Goal: Task Accomplishment & Management: Use online tool/utility

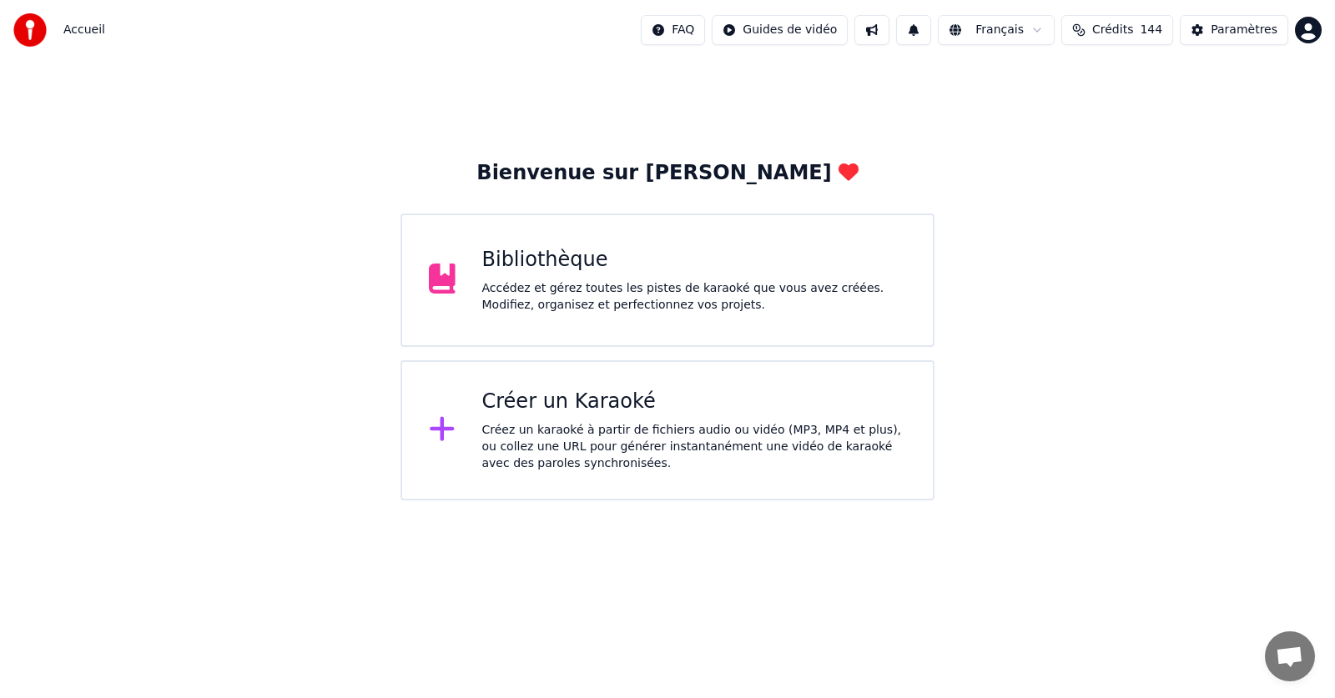
click at [544, 270] on div "Bibliothèque" at bounding box center [694, 260] width 425 height 27
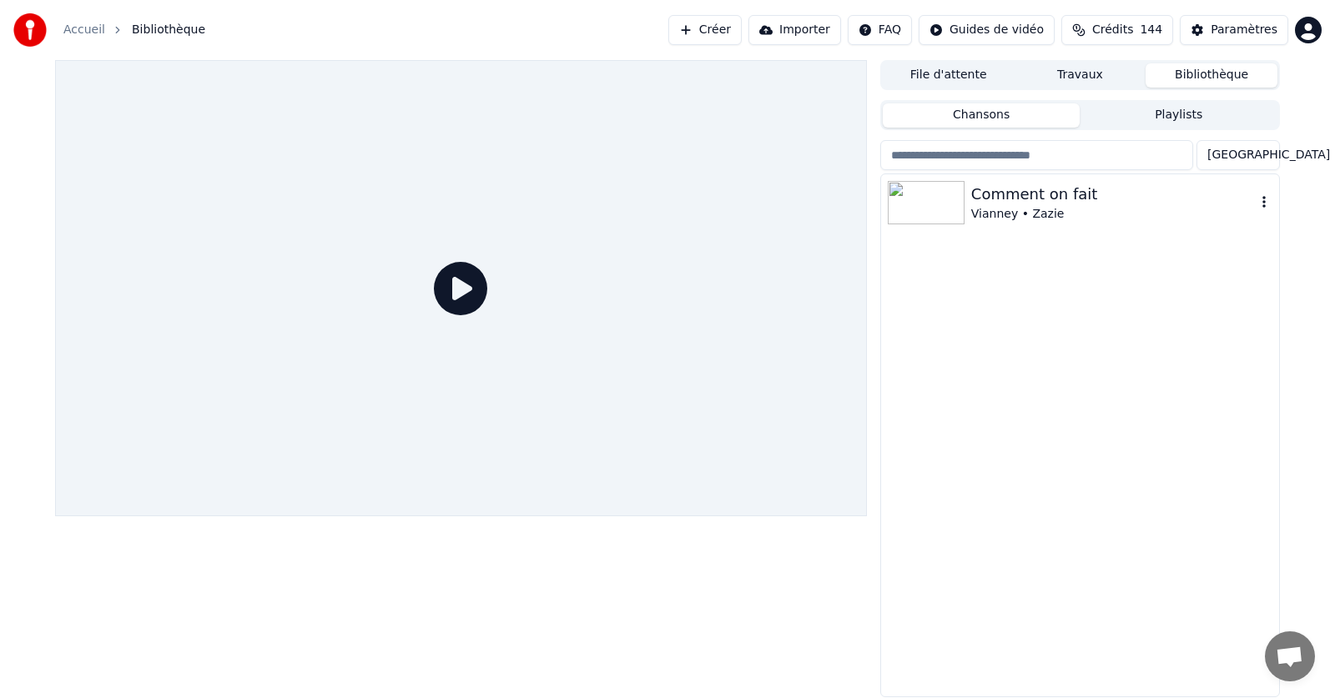
click at [1262, 207] on icon "button" at bounding box center [1264, 201] width 17 height 13
click at [1263, 203] on icon "button" at bounding box center [1263, 202] width 3 height 12
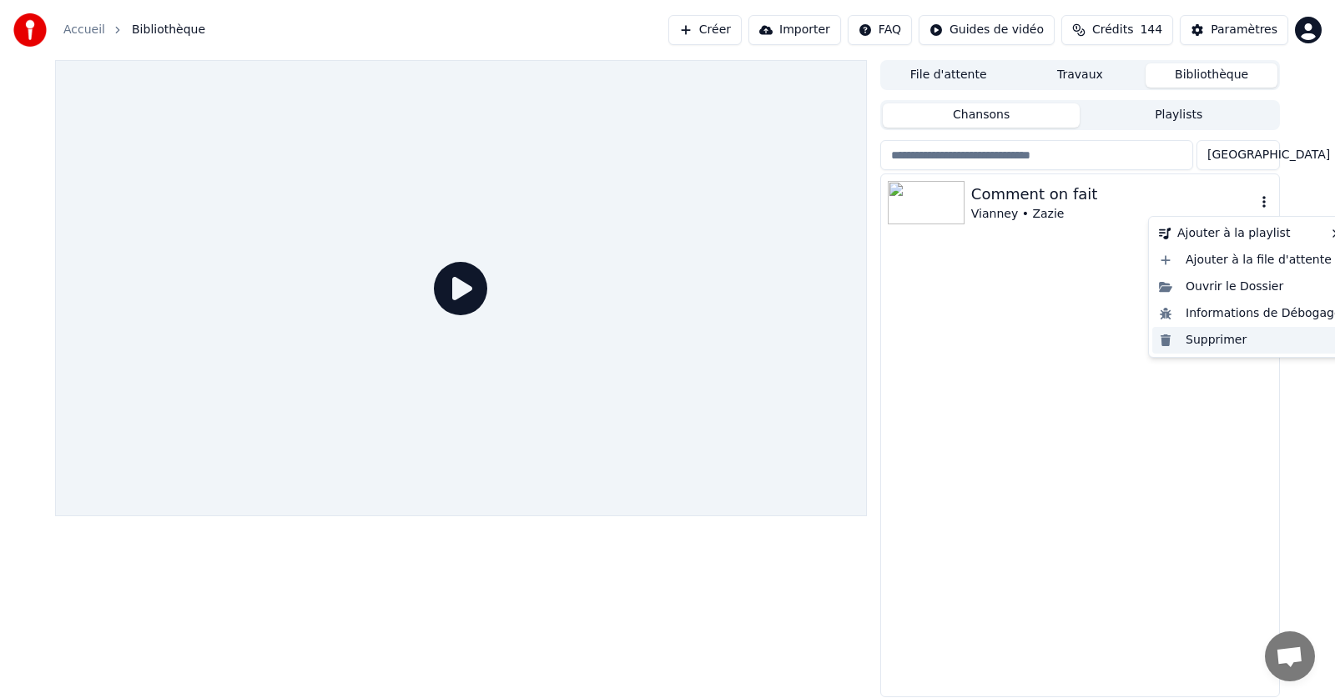
click at [1217, 341] on div "Supprimer" at bounding box center [1250, 340] width 196 height 27
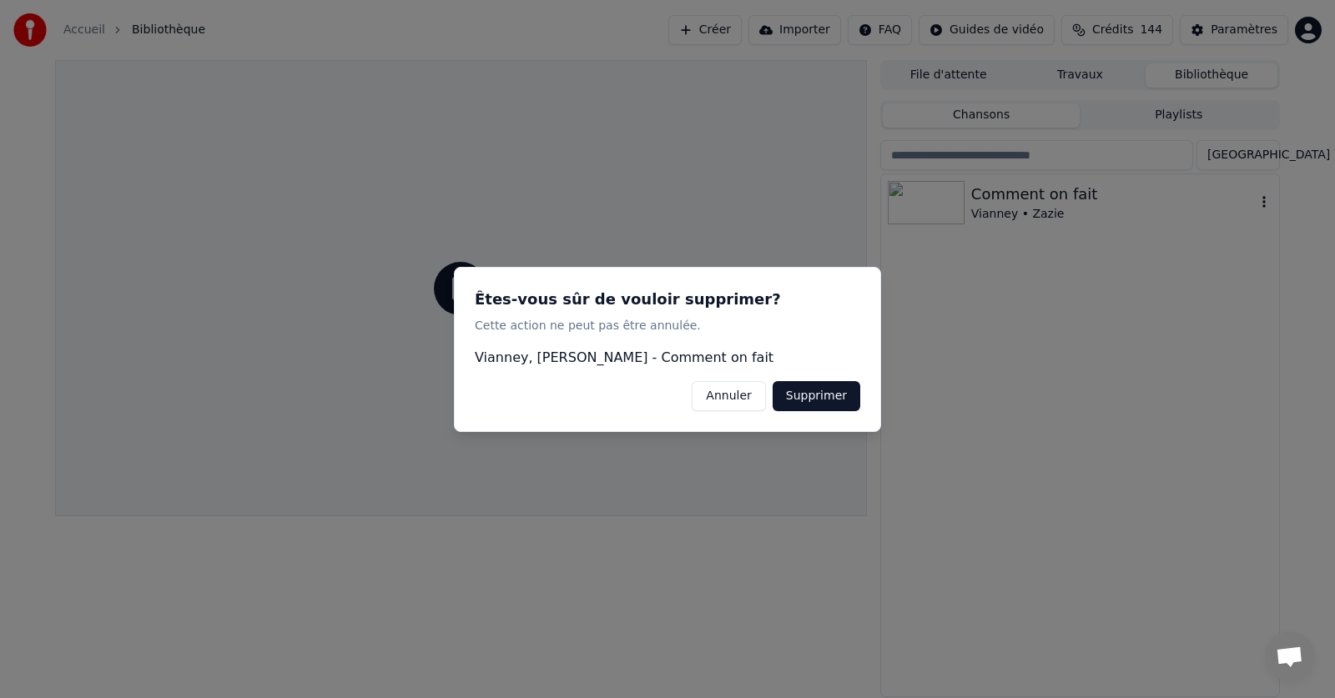
click at [829, 402] on button "Supprimer" at bounding box center [817, 395] width 88 height 30
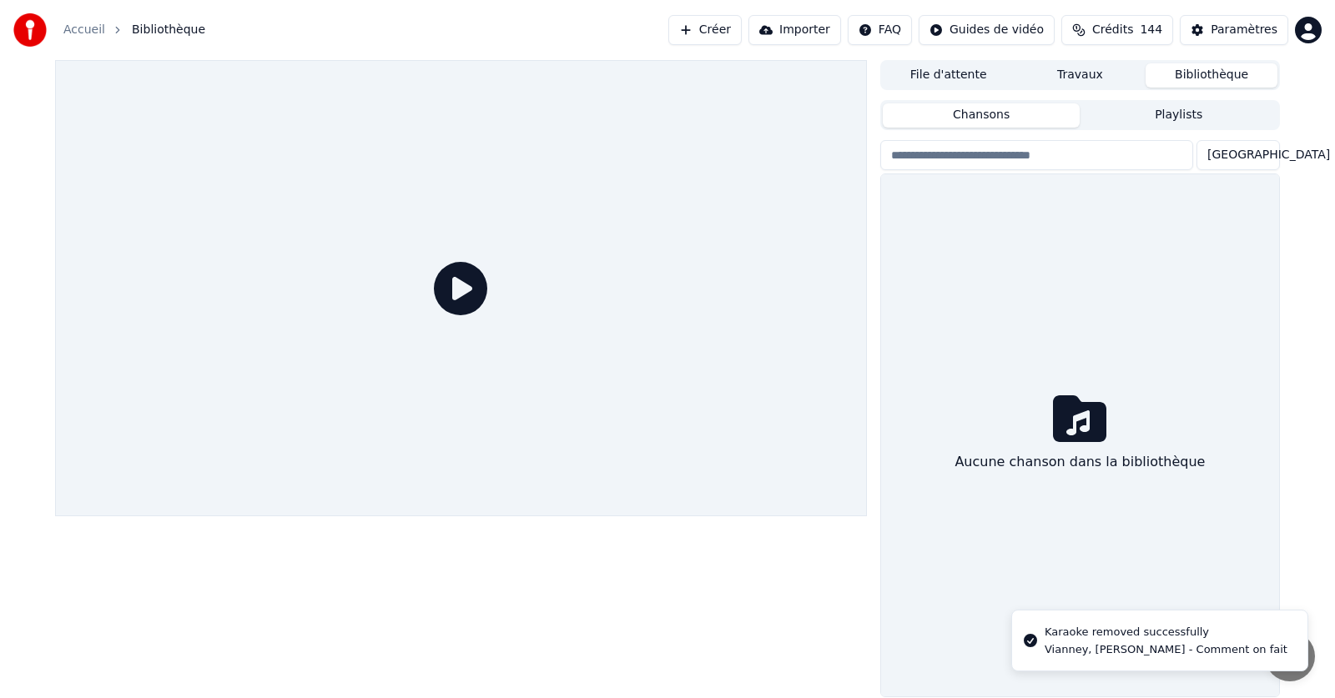
click at [79, 31] on link "Accueil" at bounding box center [84, 30] width 42 height 17
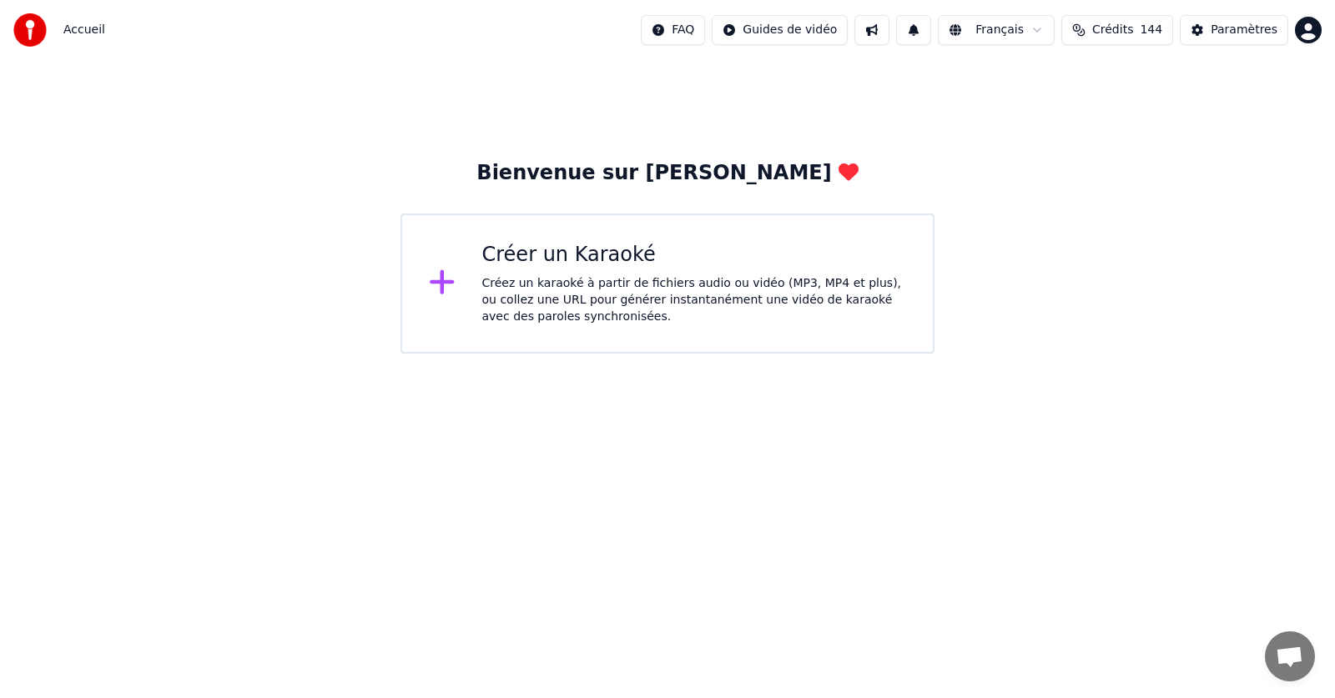
click at [569, 274] on div "Créer un Karaoké Créez un karaoké à partir de fichiers audio ou vidéo (MP3, MP4…" at bounding box center [694, 283] width 425 height 83
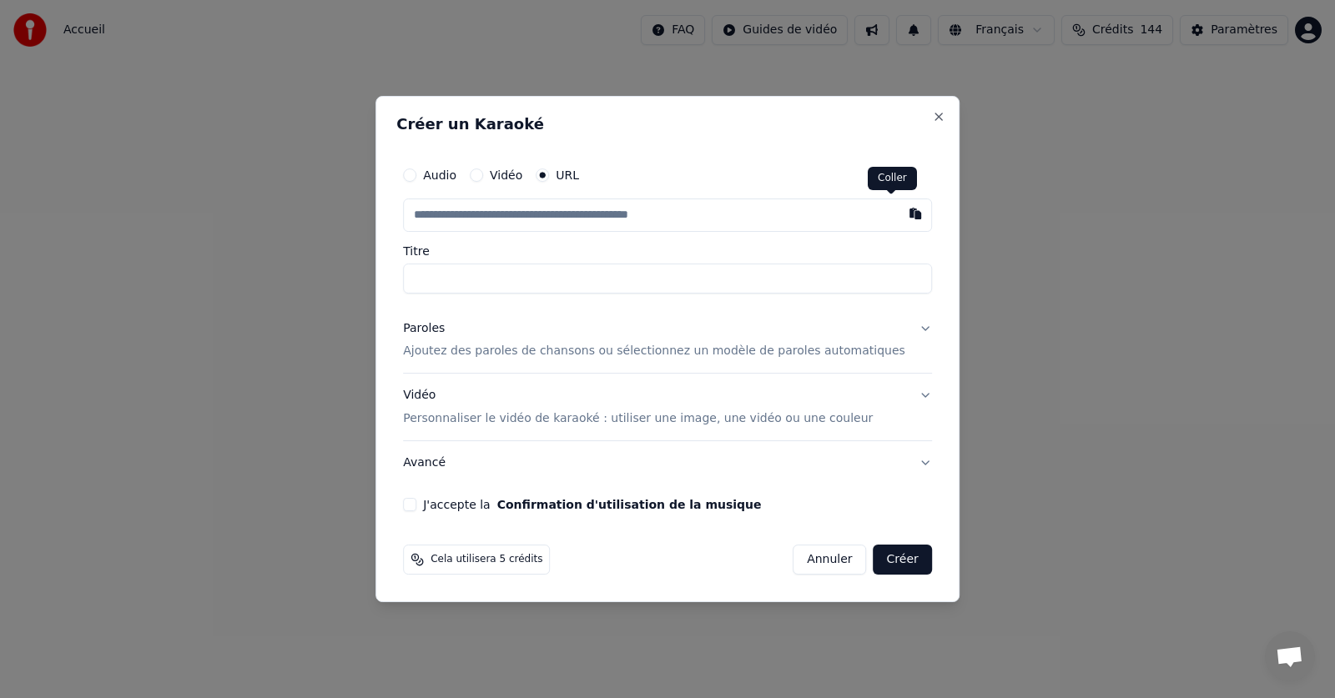
click at [899, 213] on button "button" at bounding box center [915, 214] width 33 height 30
type input "**********"
click at [483, 357] on p "Ajoutez des paroles de chansons ou sélectionnez un modèle de paroles automatiqu…" at bounding box center [654, 352] width 502 height 17
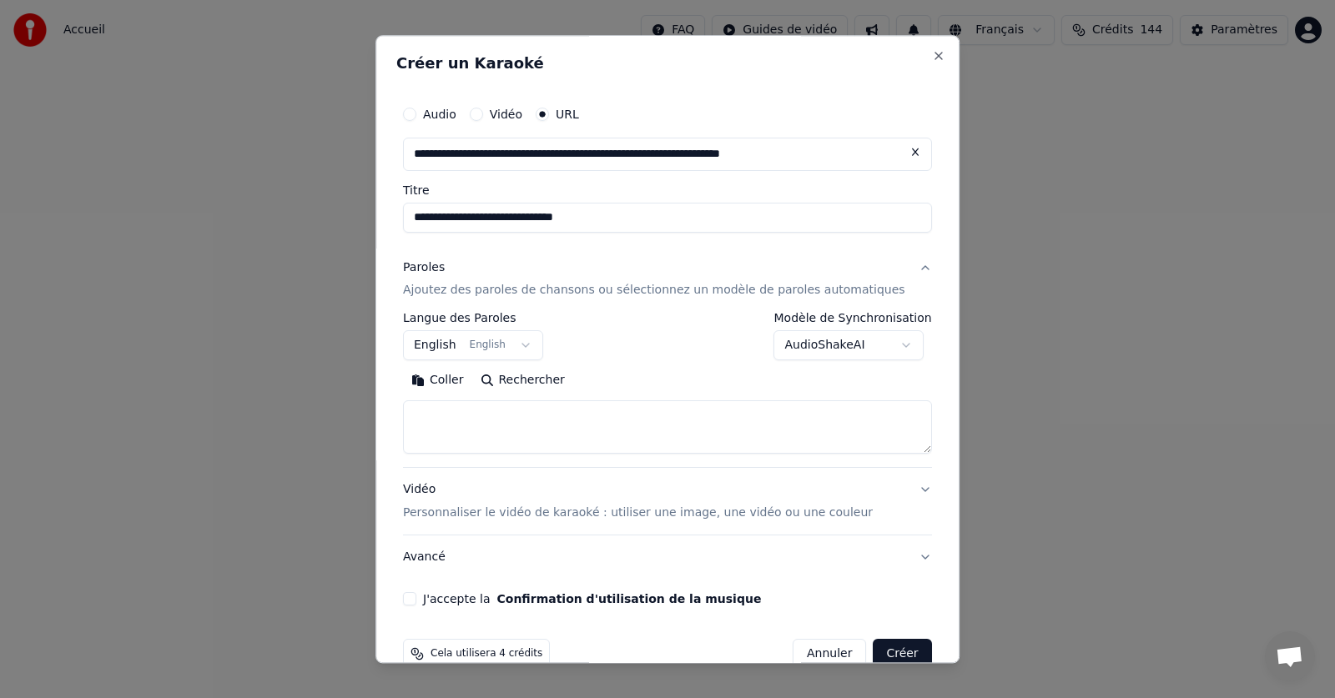
click at [535, 348] on button "English English" at bounding box center [473, 346] width 140 height 30
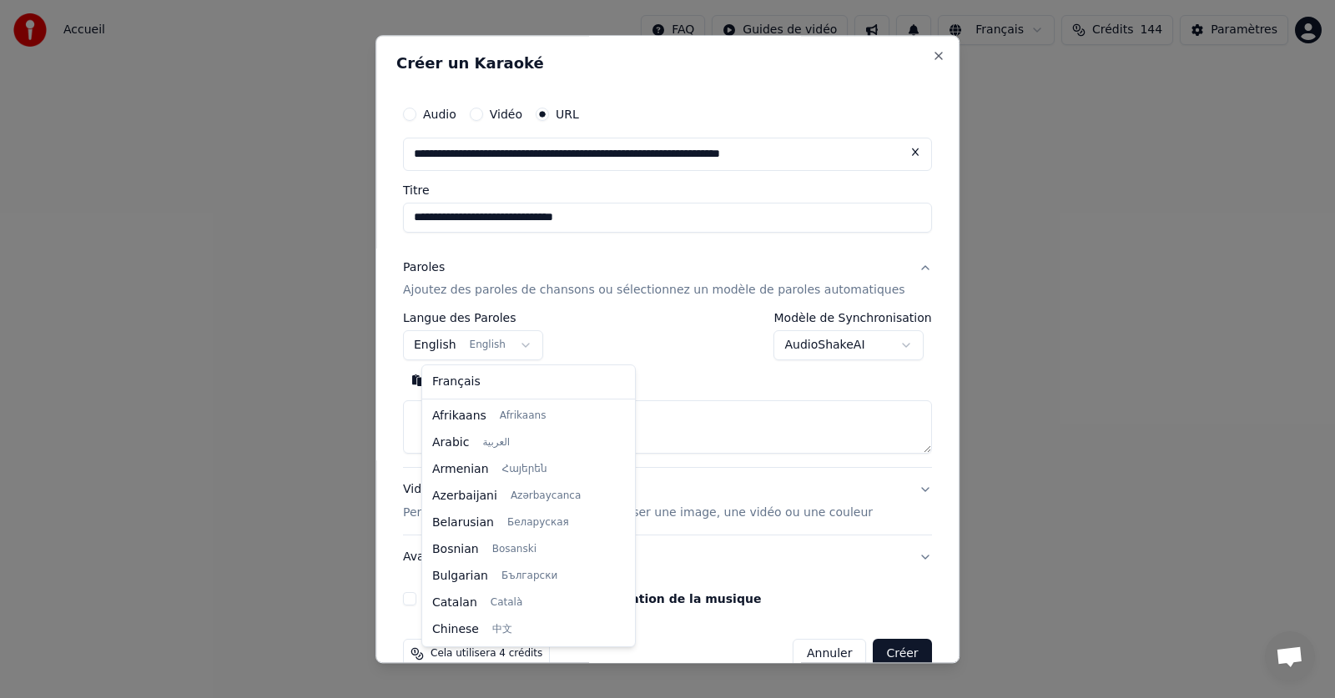
scroll to position [134, 0]
select select "**"
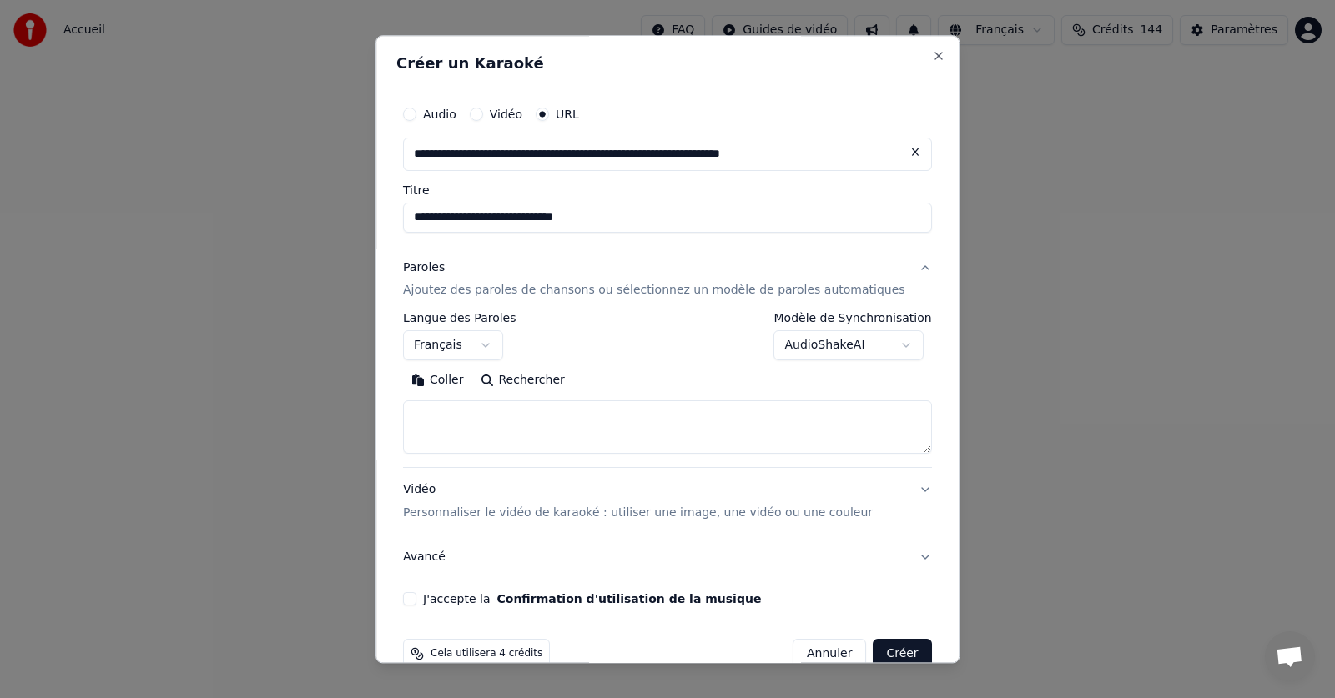
click at [463, 380] on button "Coller" at bounding box center [437, 381] width 69 height 27
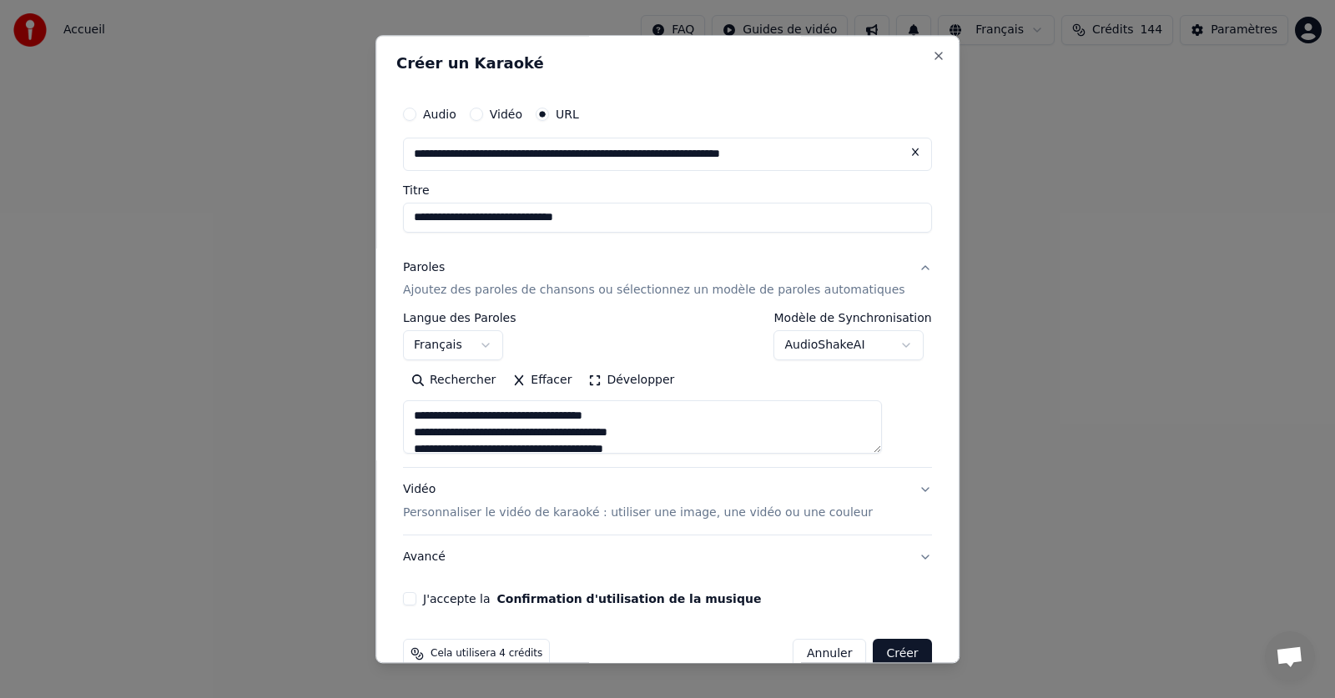
click at [416, 594] on button "J'accepte la Confirmation d'utilisation de la musique" at bounding box center [409, 599] width 13 height 13
click at [875, 653] on button "Créer" at bounding box center [903, 655] width 58 height 30
type textarea "**********"
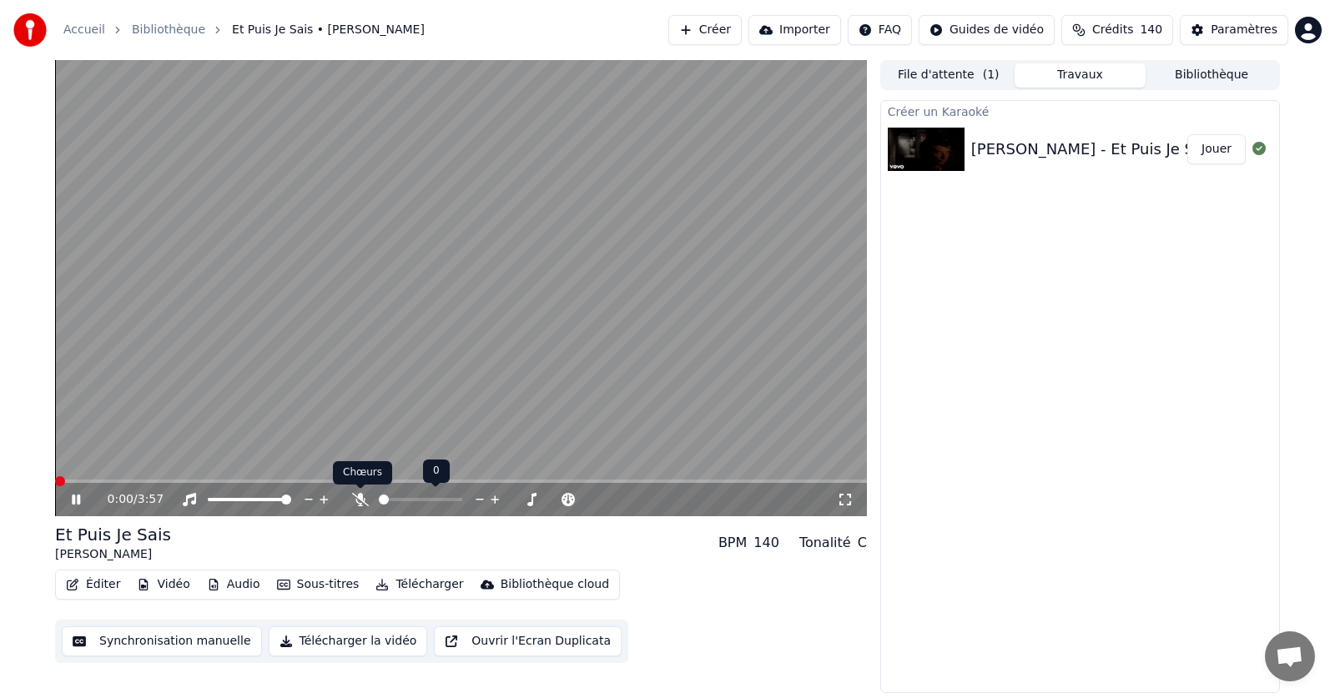
click at [360, 498] on icon at bounding box center [360, 499] width 17 height 13
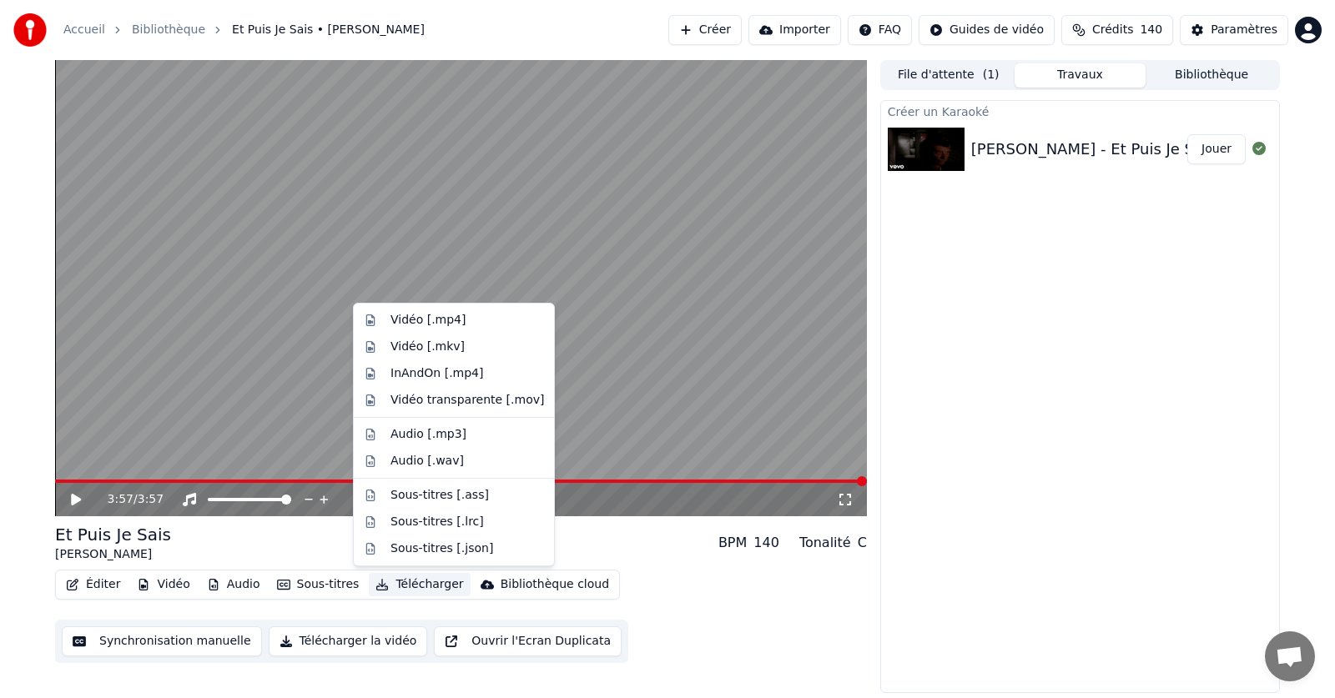
click at [406, 582] on button "Télécharger" at bounding box center [419, 584] width 101 height 23
click at [407, 322] on div "Vidéo [.mp4]" at bounding box center [428, 320] width 75 height 17
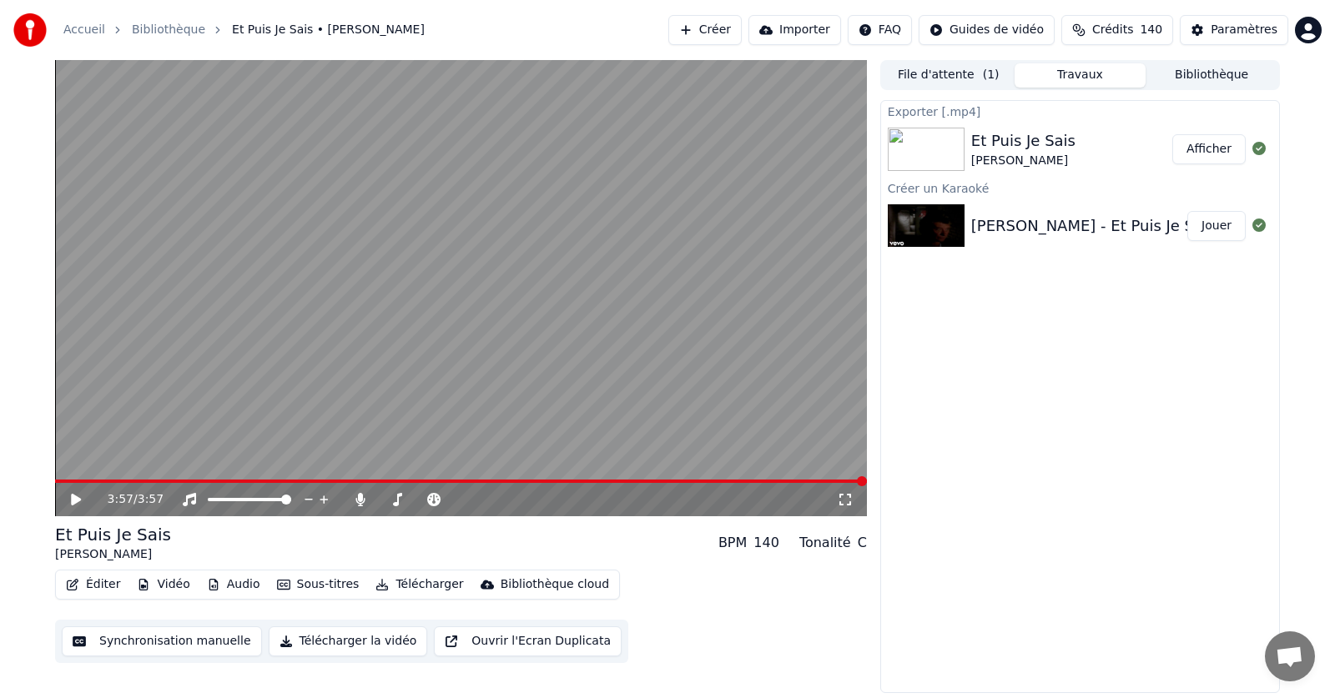
click at [1215, 144] on button "Afficher" at bounding box center [1208, 149] width 73 height 30
click at [361, 497] on icon at bounding box center [359, 499] width 9 height 13
click at [403, 583] on button "Télécharger" at bounding box center [419, 584] width 101 height 23
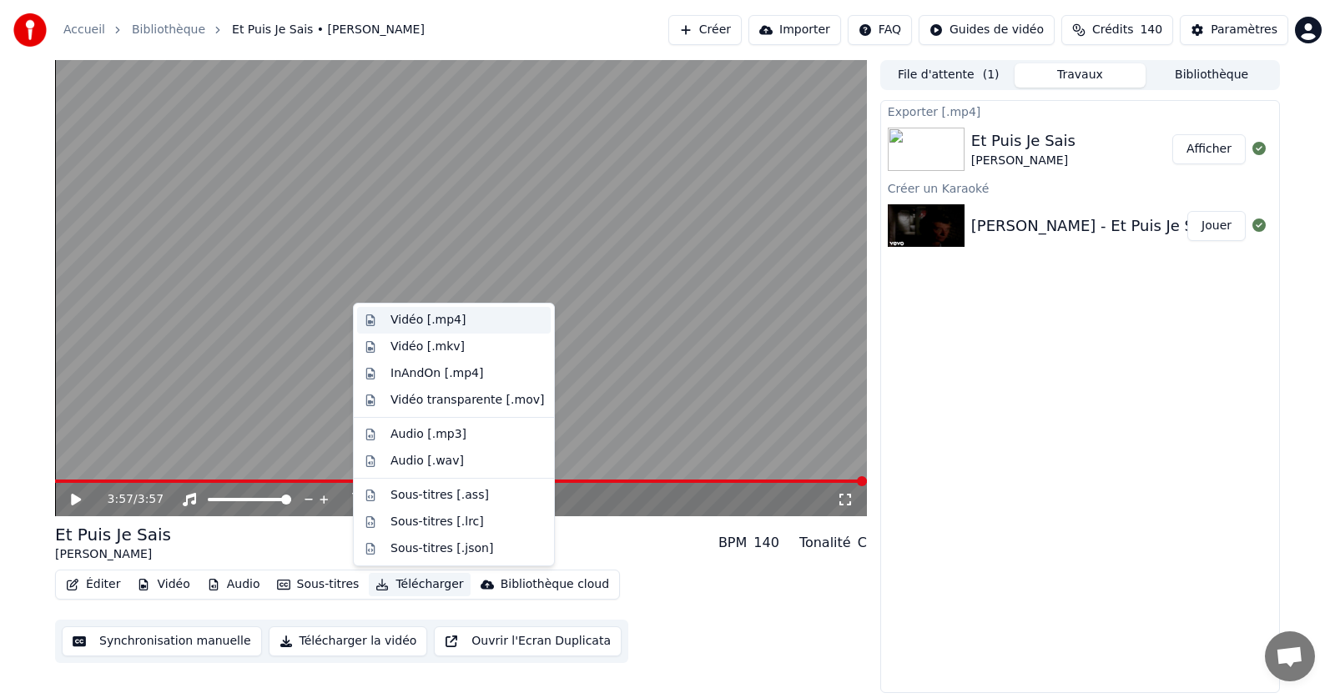
click at [404, 320] on div "Vidéo [.mp4]" at bounding box center [428, 320] width 75 height 17
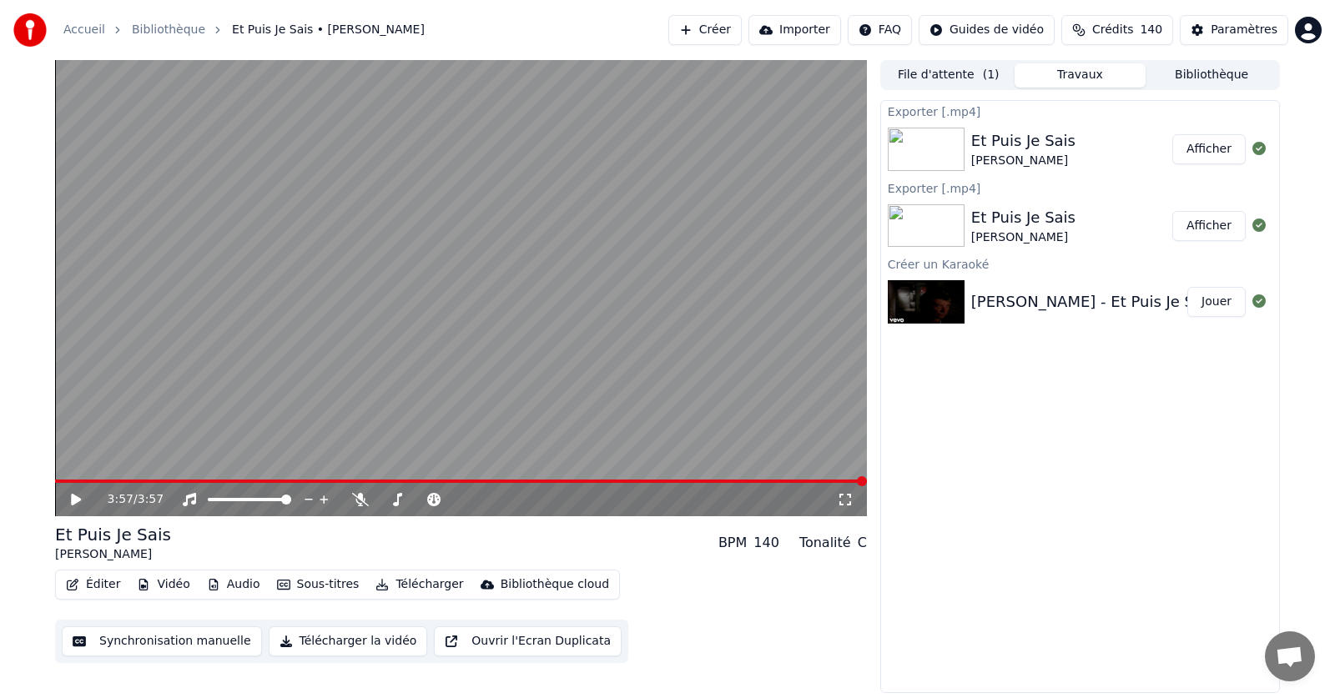
click at [1212, 150] on button "Afficher" at bounding box center [1208, 149] width 73 height 30
